Goal: Task Accomplishment & Management: Manage account settings

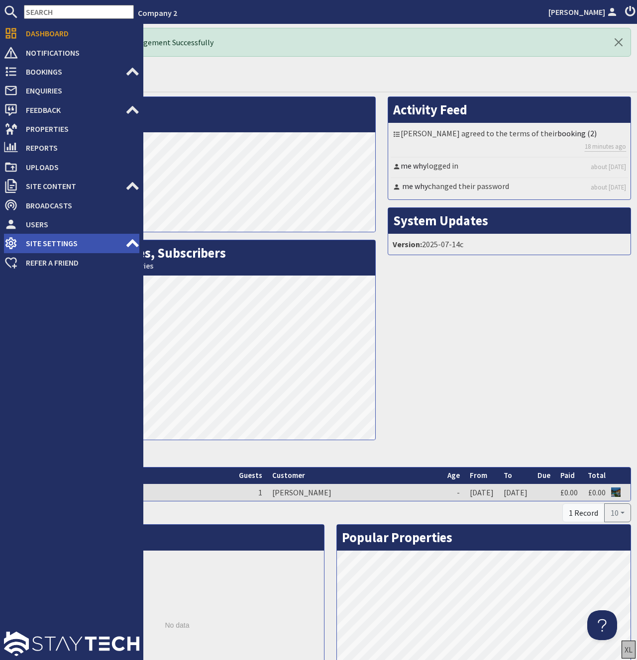
click at [65, 248] on span "Site Settings" at bounding box center [71, 243] width 107 height 16
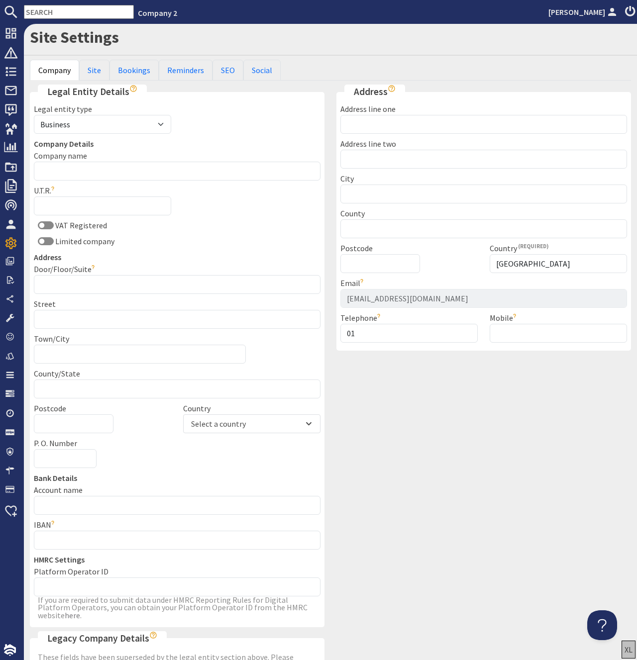
click at [252, 42] on h1 "Site Settings" at bounding box center [330, 37] width 601 height 19
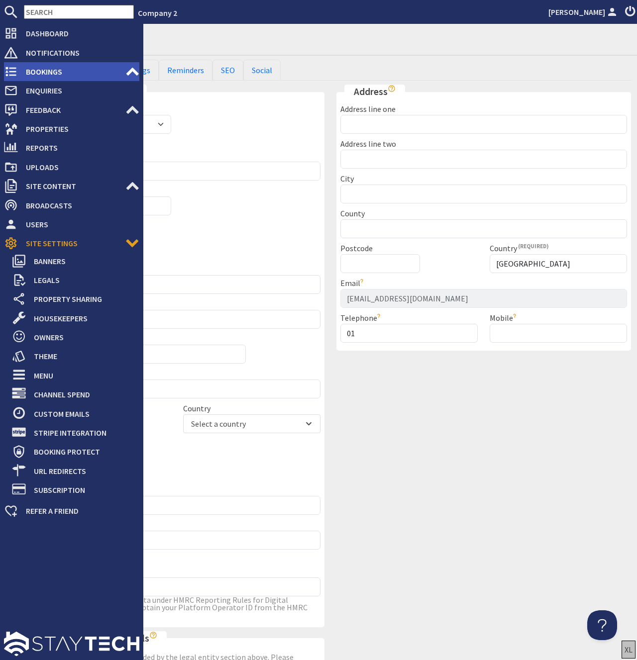
click at [46, 67] on span "Bookings" at bounding box center [71, 72] width 107 height 16
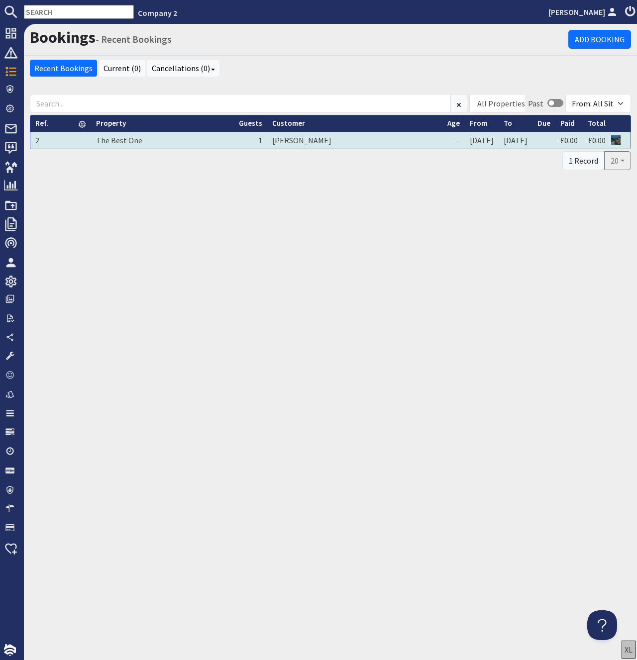
click at [36, 136] on link "2" at bounding box center [37, 140] width 4 height 10
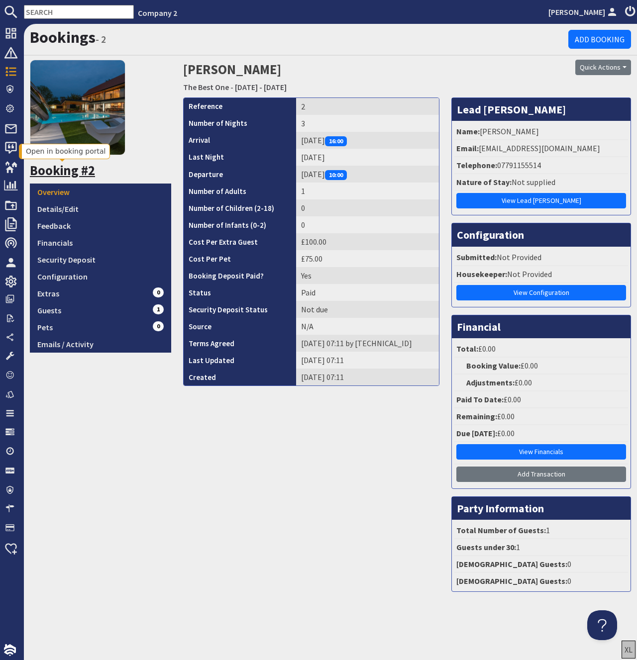
click at [59, 171] on link "Booking #2" at bounding box center [62, 170] width 65 height 16
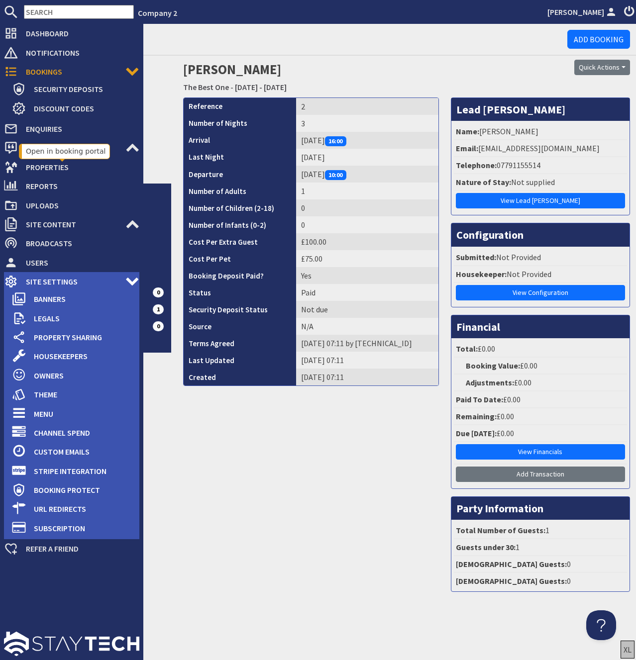
click at [57, 277] on span "Site Settings" at bounding box center [71, 282] width 107 height 16
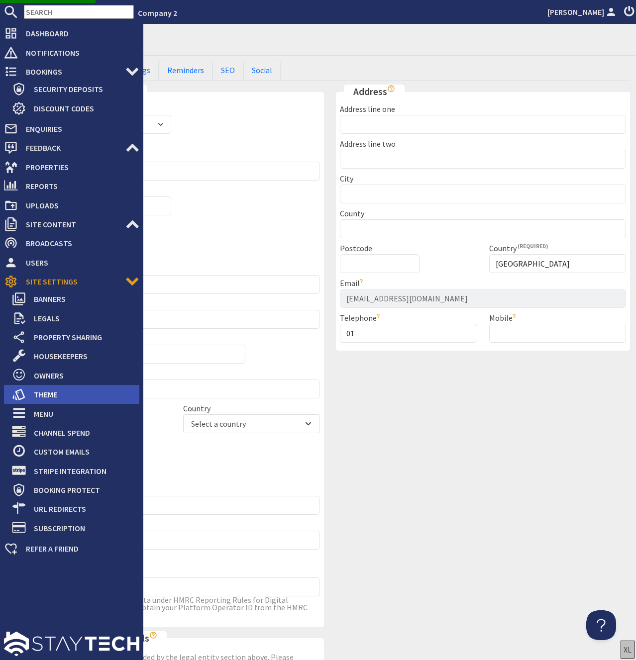
click at [51, 395] on span "Theme" at bounding box center [82, 395] width 113 height 16
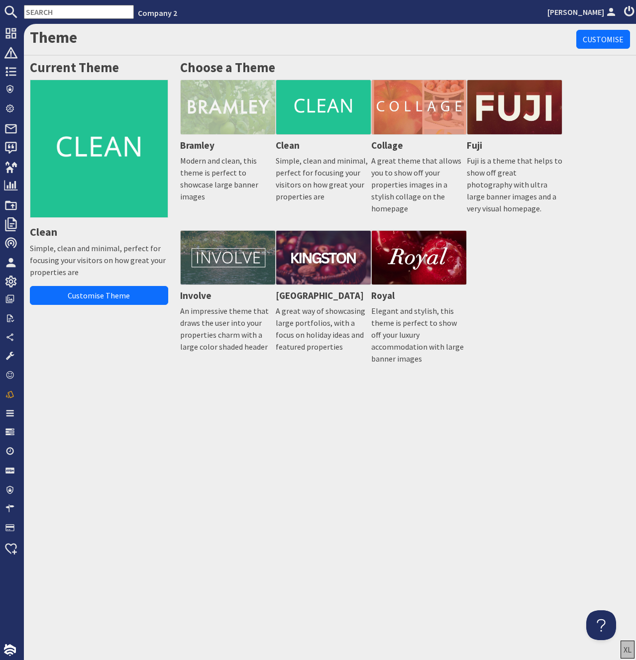
click at [222, 128] on img at bounding box center [228, 107] width 96 height 55
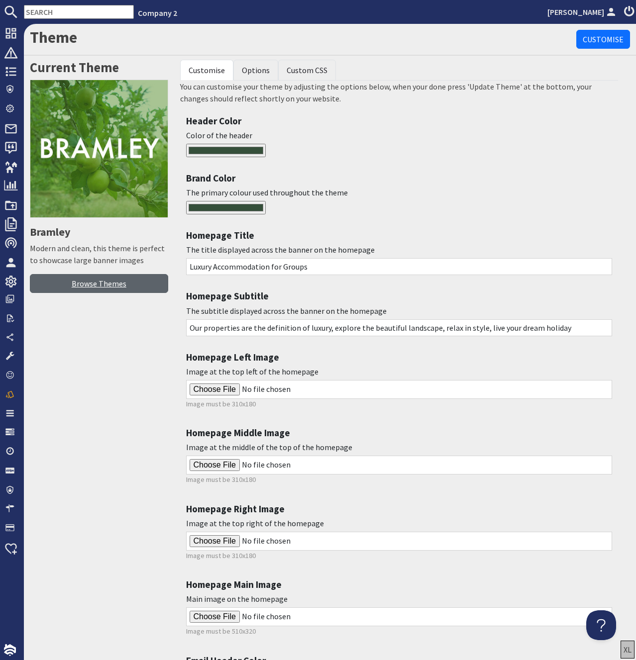
click at [110, 280] on link "Browse Themes" at bounding box center [99, 283] width 138 height 19
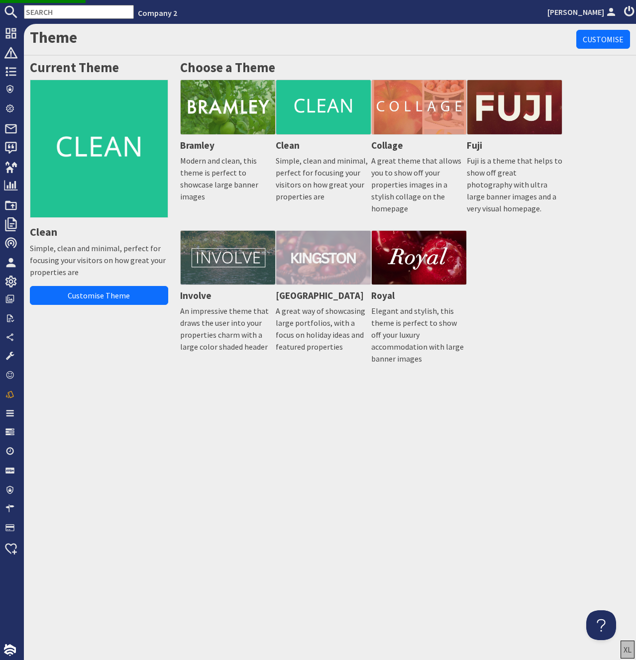
click at [305, 260] on img at bounding box center [324, 257] width 96 height 55
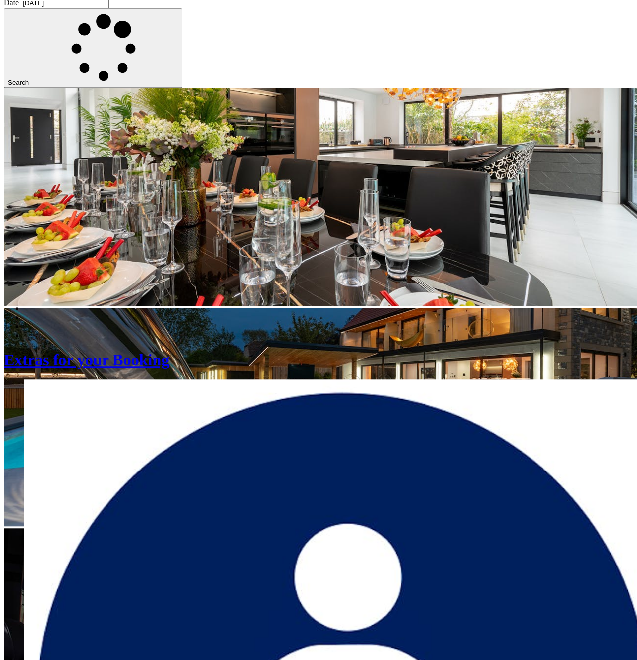
scroll to position [102, 0]
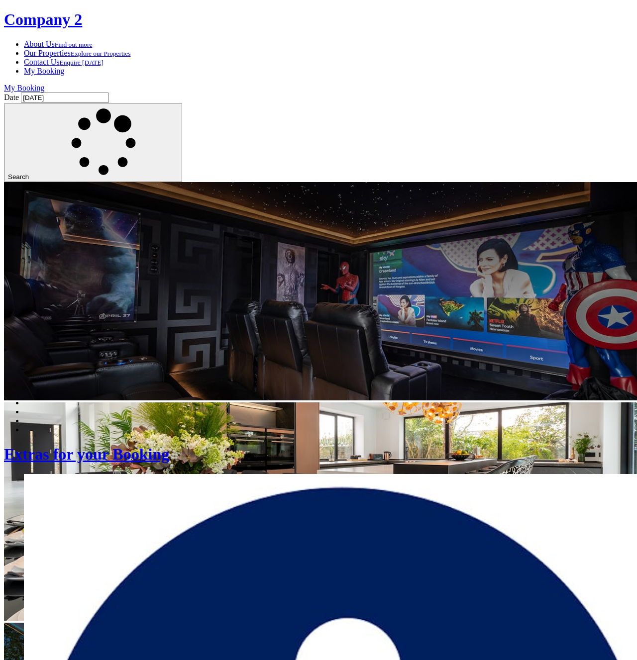
scroll to position [102, 0]
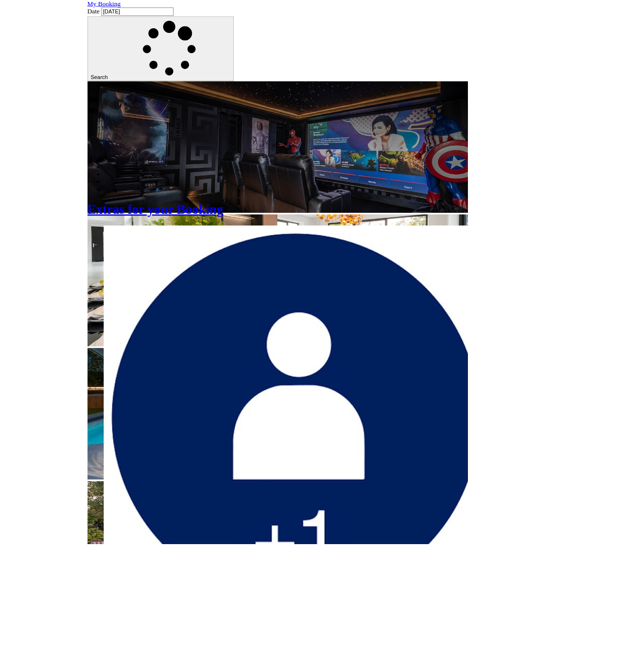
scroll to position [66, 0]
